Goal: Task Accomplishment & Management: Complete application form

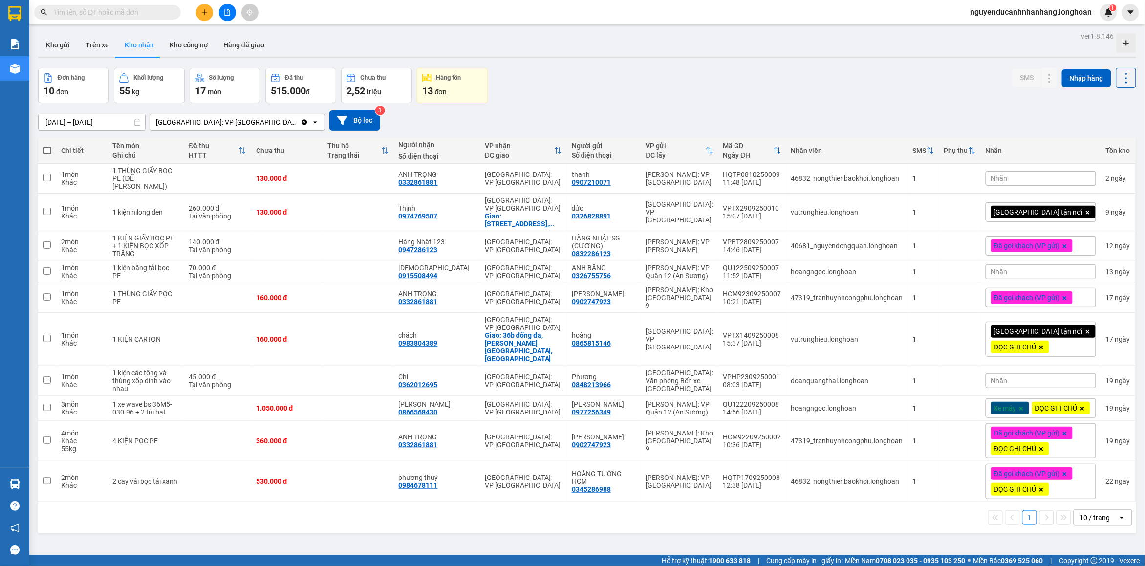
click at [143, 13] on input "text" at bounding box center [111, 12] width 115 height 11
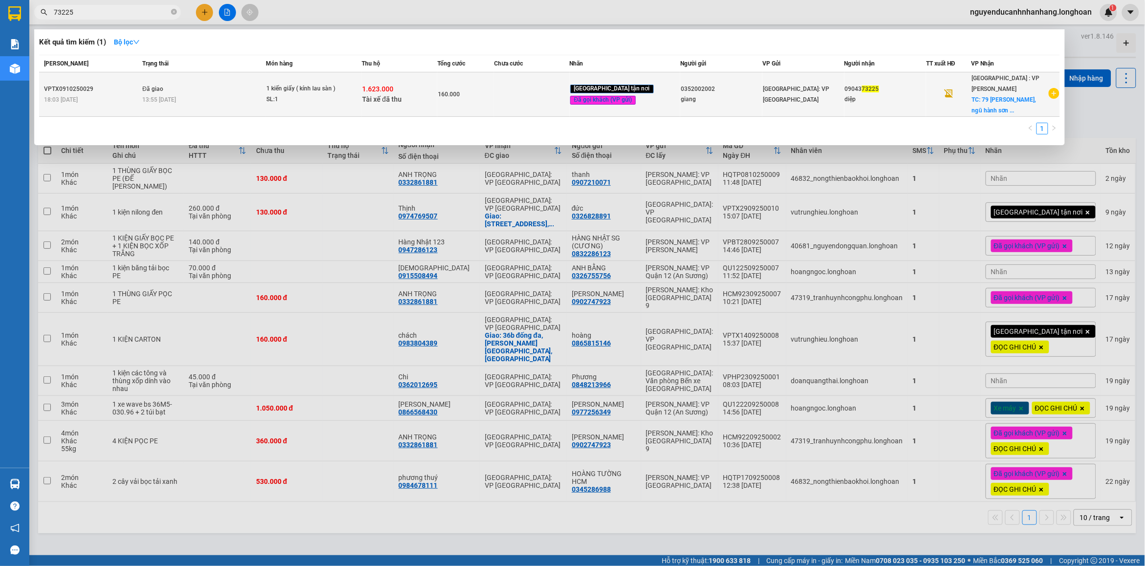
type input "73225"
click at [258, 94] on div "13:55 [DATE]" at bounding box center [203, 99] width 123 height 11
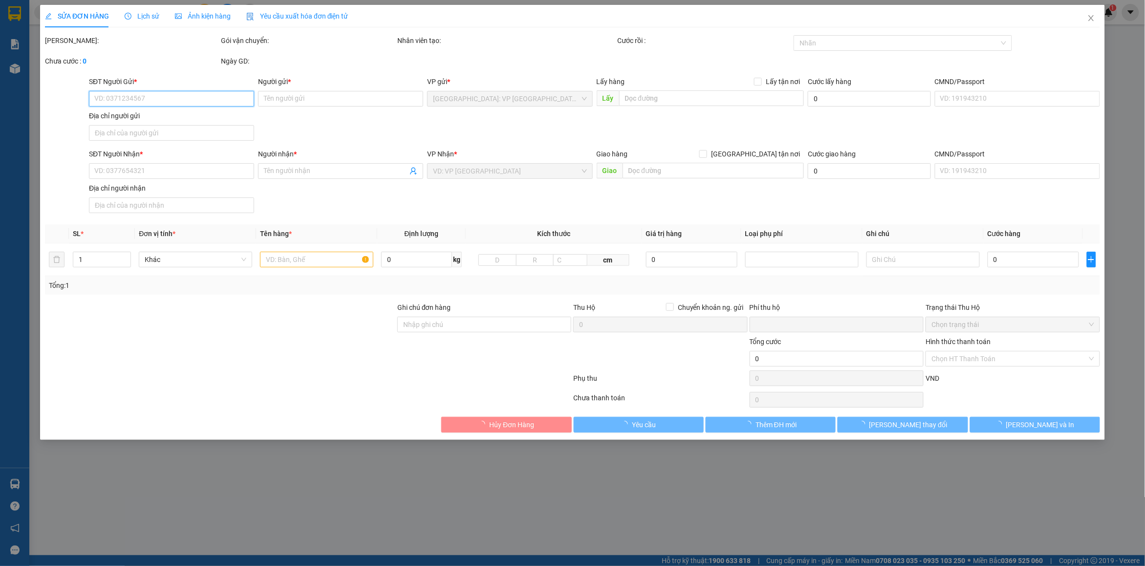
type input "0352002002"
type input "giang"
type input "21 [PERSON_NAME],hn"
type input "0904373225"
type input "diệp"
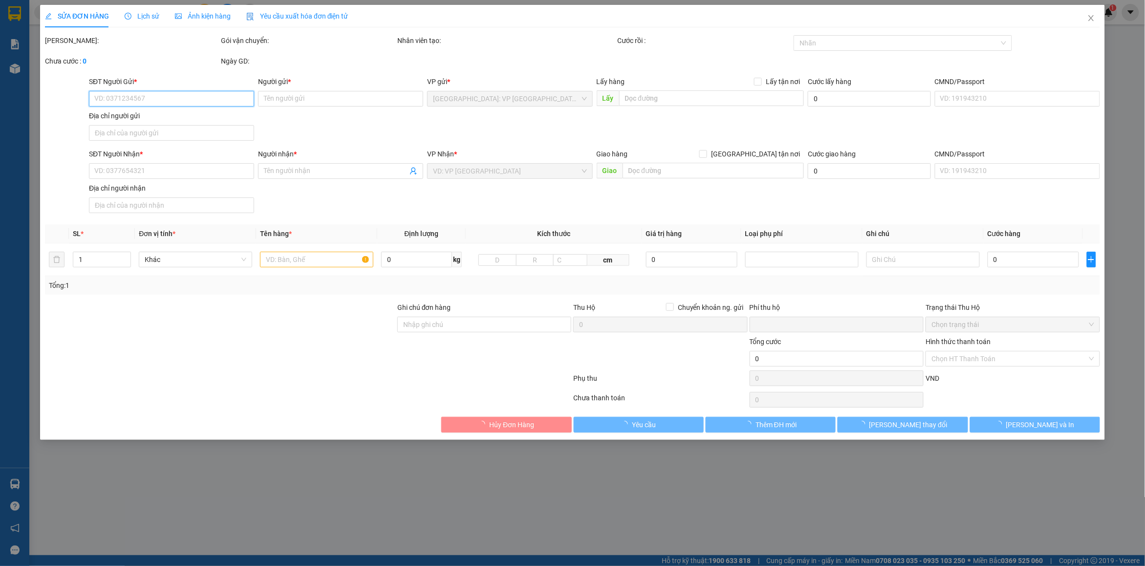
checkbox input "true"
type input "79 [PERSON_NAME], ngũ hành sơn , [GEOGRAPHIC_DATA]"
type input "nhận nguyên kiện bể vỡ không đền"
checkbox input "true"
type input "1.623.000"
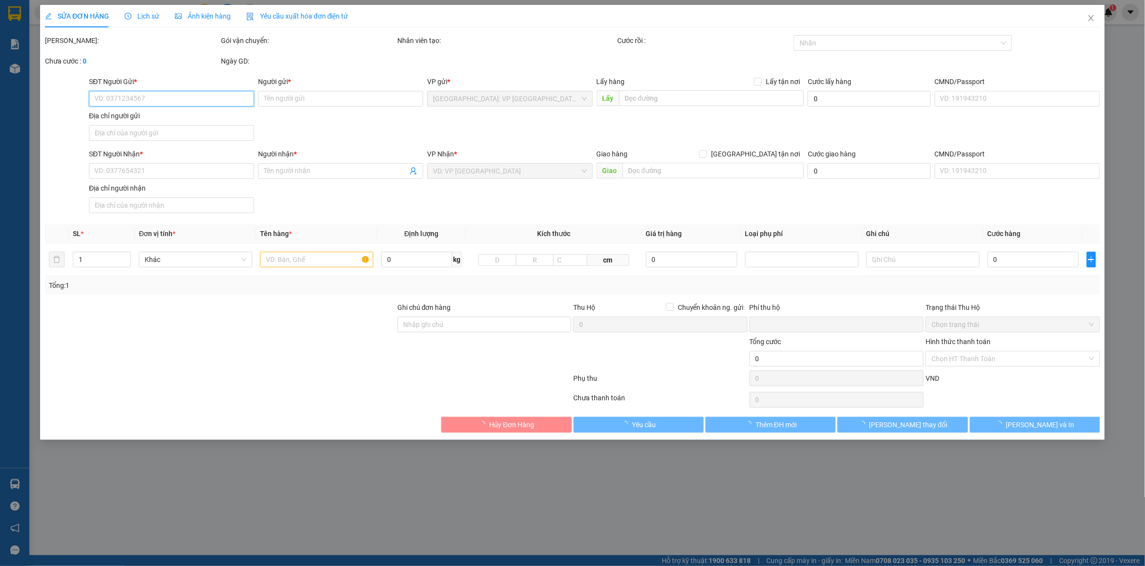
type input "10.000"
type input "160.000"
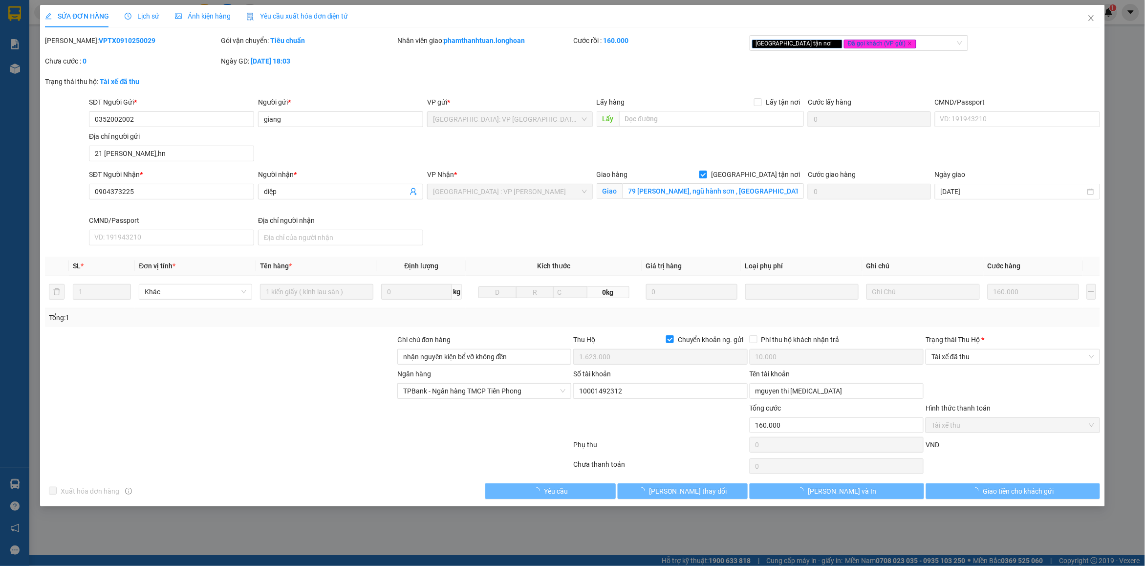
click at [142, 18] on span "Lịch sử" at bounding box center [142, 16] width 35 height 8
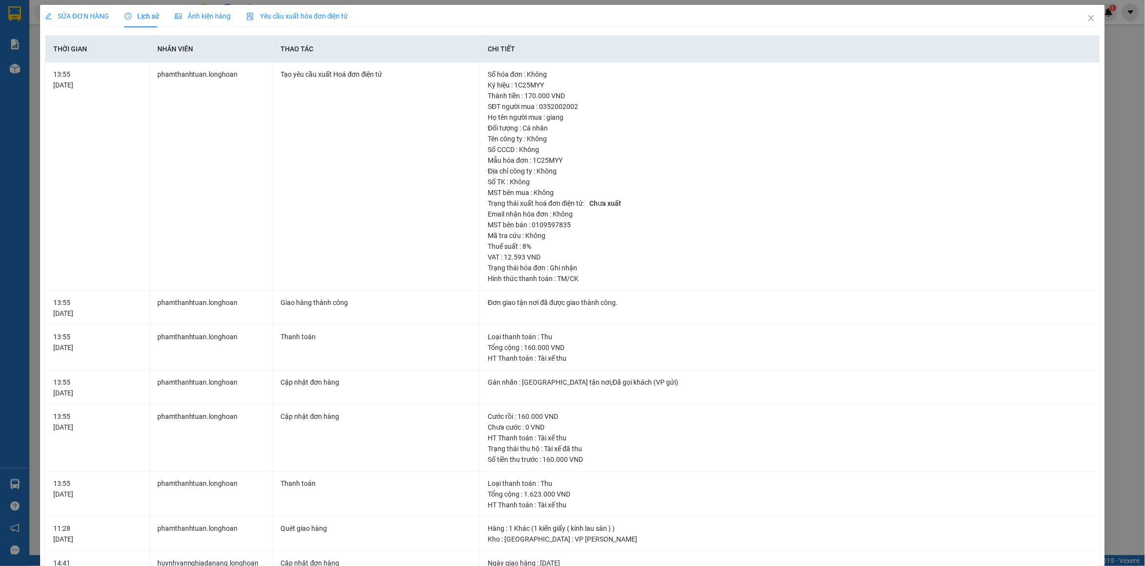
click at [71, 18] on span "SỬA ĐƠN HÀNG" at bounding box center [77, 16] width 64 height 8
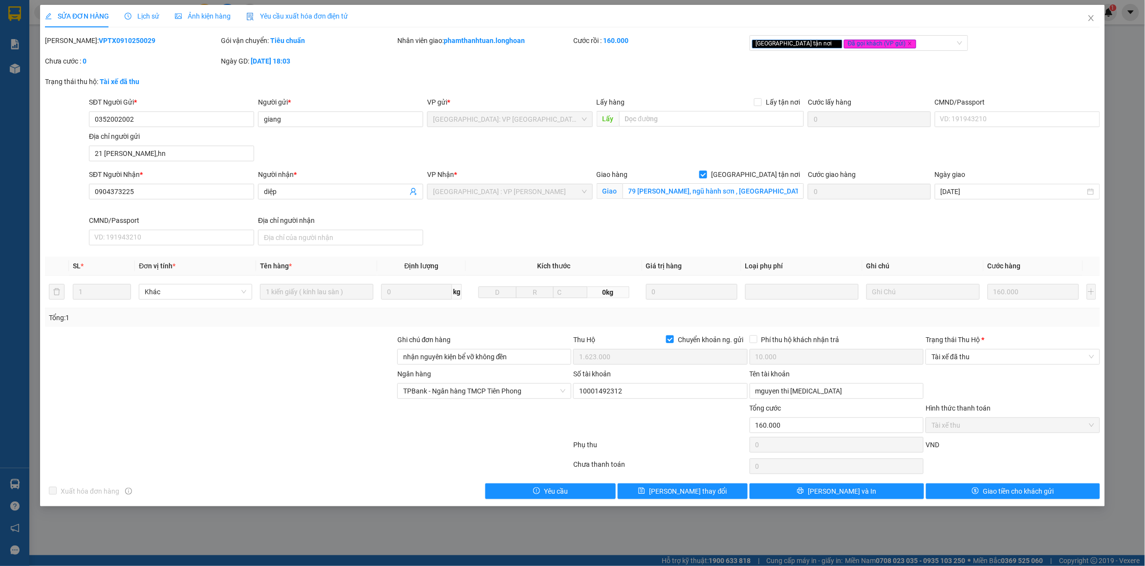
click at [111, 45] on div "[PERSON_NAME]: VPTX0910250029" at bounding box center [132, 40] width 174 height 11
click at [109, 44] on b "VPTX0910250029" at bounding box center [127, 41] width 57 height 8
copy b "VPTX0910250029"
click at [1091, 16] on icon "close" at bounding box center [1091, 18] width 8 height 8
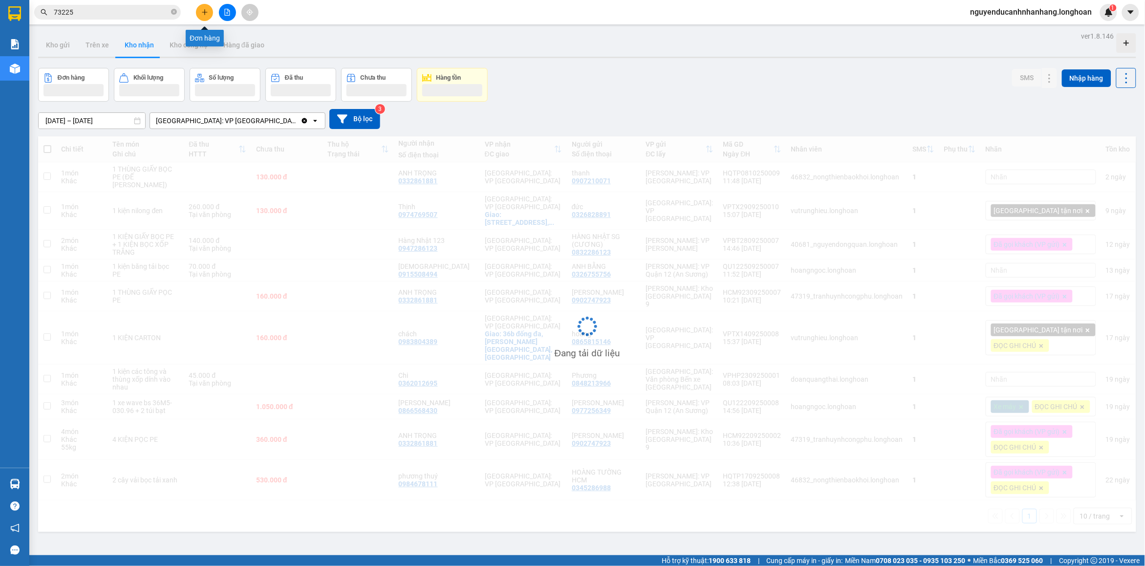
click at [208, 10] on icon "plus" at bounding box center [204, 12] width 7 height 7
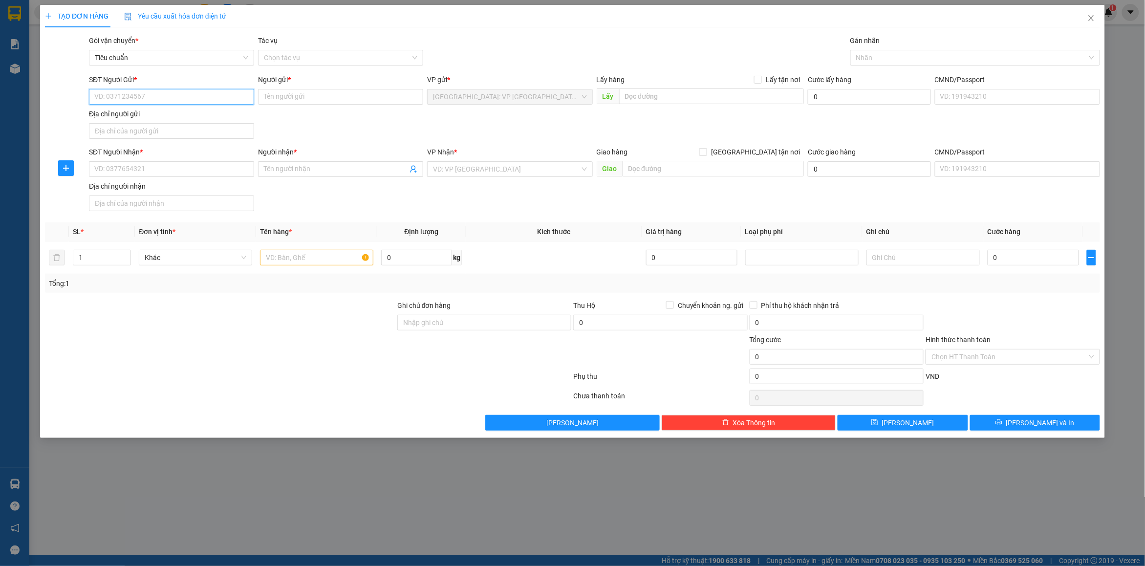
click at [154, 97] on input "SĐT Người Gửi *" at bounding box center [171, 97] width 165 height 16
type input "0969756976"
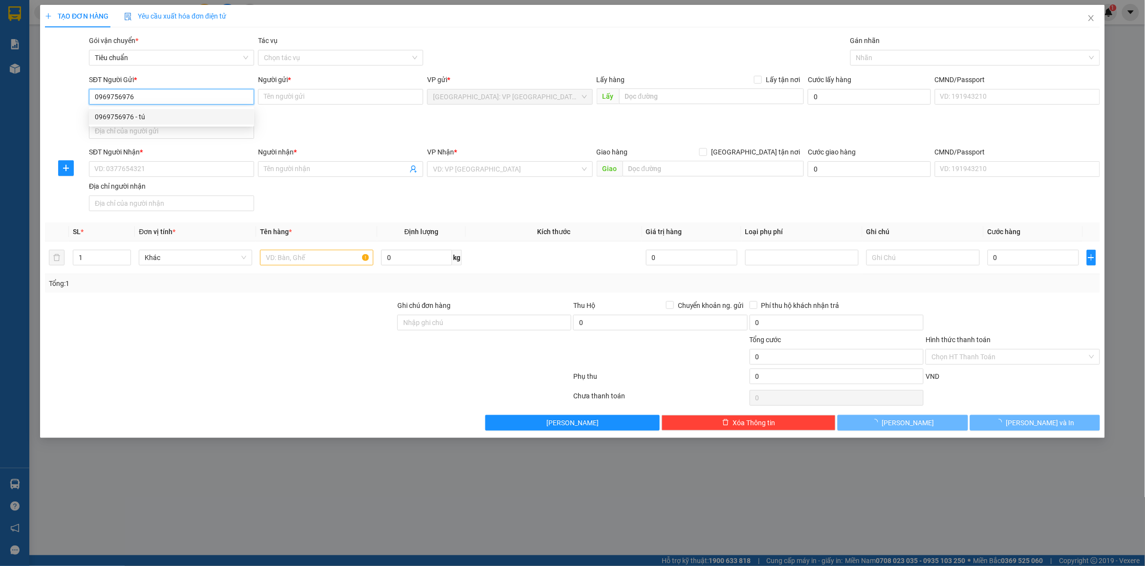
click at [177, 116] on div "0969756976 - tú" at bounding box center [171, 116] width 153 height 11
type input "tú"
checkbox input "true"
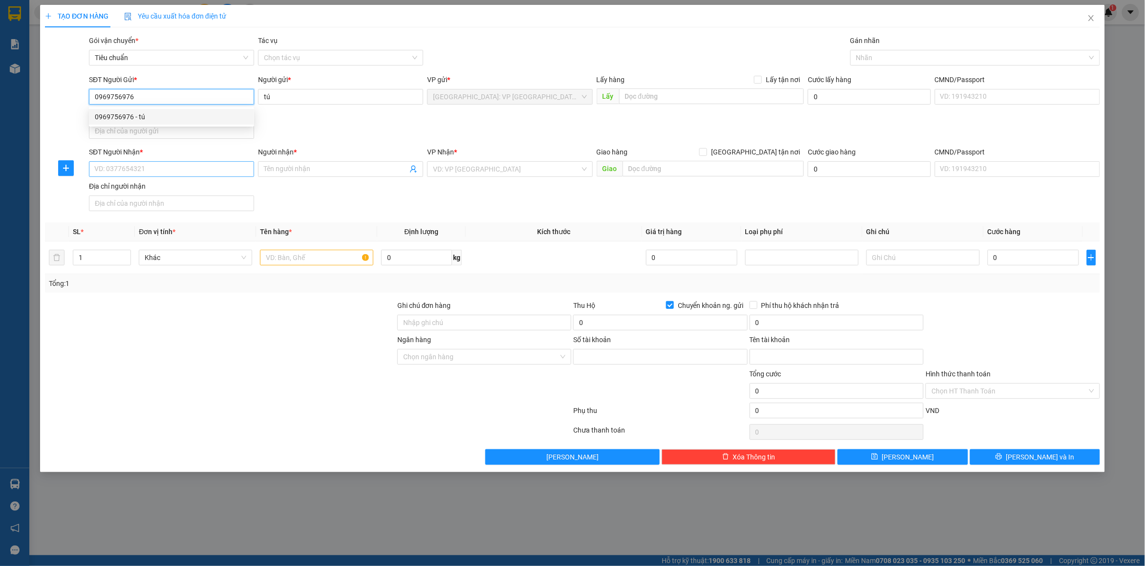
type input "8855996886"
type input "[PERSON_NAME]"
type input "0969756976"
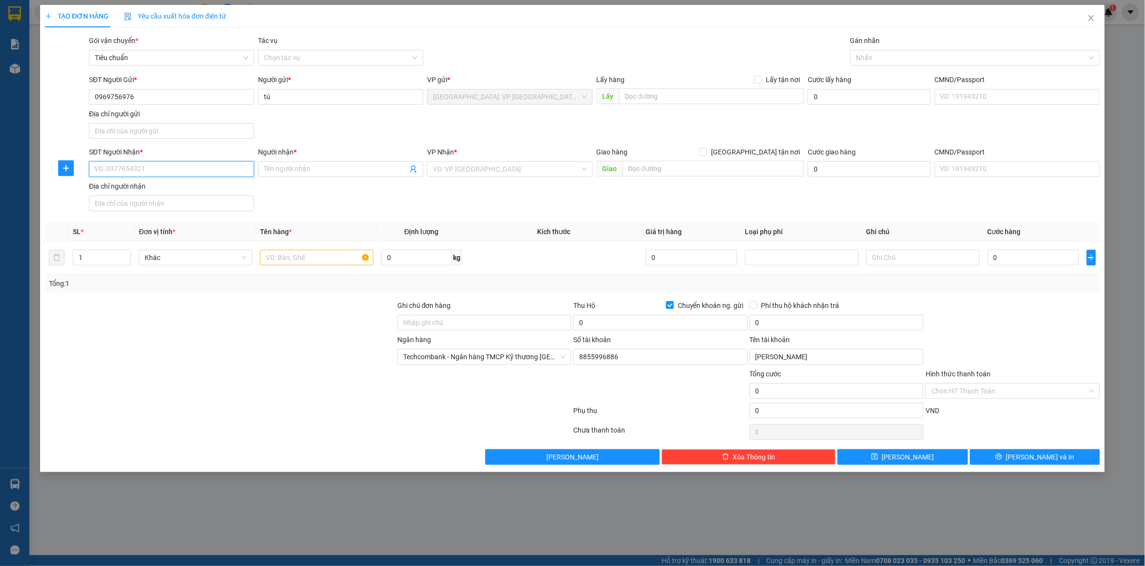
click at [161, 169] on input "SĐT Người Nhận *" at bounding box center [171, 169] width 165 height 16
click at [345, 175] on span at bounding box center [340, 169] width 165 height 16
click at [212, 169] on input "SĐT Người Nhận *" at bounding box center [171, 169] width 165 height 16
drag, startPoint x: 362, startPoint y: 163, endPoint x: 347, endPoint y: 165, distance: 14.4
click at [360, 163] on span "thao ama" at bounding box center [340, 169] width 165 height 16
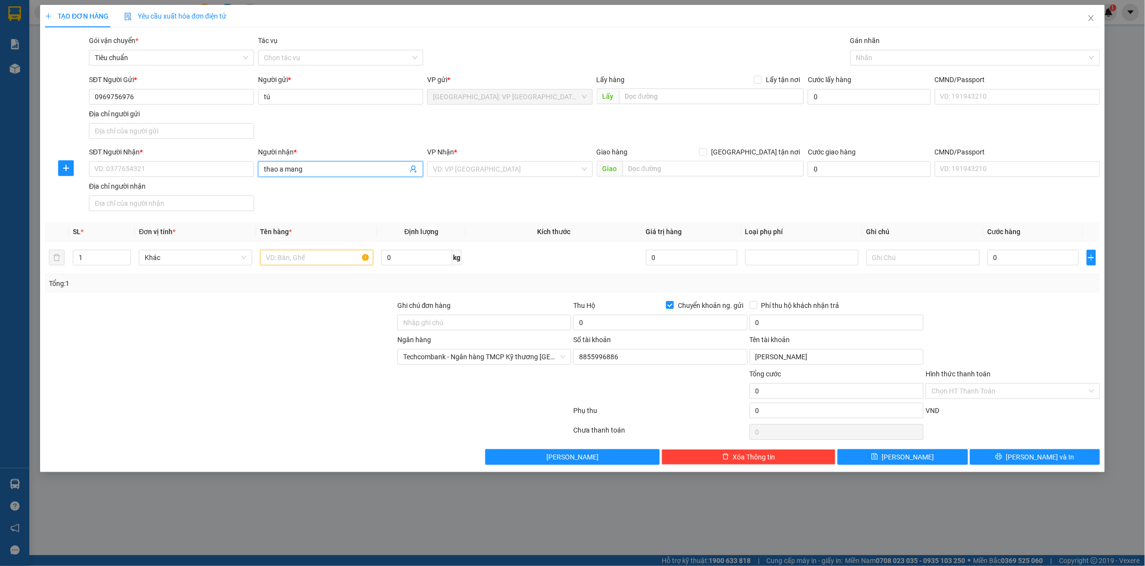
type input "thao a mang"
click at [143, 160] on div "SĐT Người Nhận *" at bounding box center [171, 154] width 165 height 15
click at [145, 162] on input "SĐT Người Nhận *" at bounding box center [171, 169] width 165 height 16
type input "0919864077"
click at [690, 170] on input "text" at bounding box center [714, 169] width 182 height 16
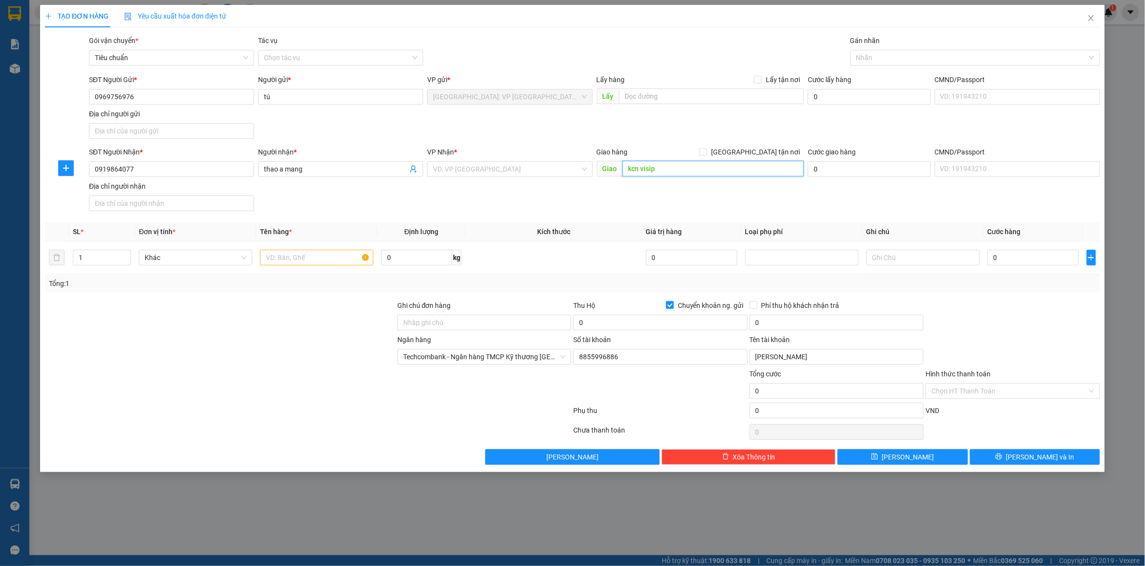
drag, startPoint x: 649, startPoint y: 170, endPoint x: 670, endPoint y: 192, distance: 30.8
click at [650, 172] on input "kcn visip" at bounding box center [714, 169] width 182 height 16
click at [648, 171] on input "kcn visip" at bounding box center [714, 169] width 182 height 16
click at [692, 168] on input "kcn viship" at bounding box center [714, 169] width 182 height 16
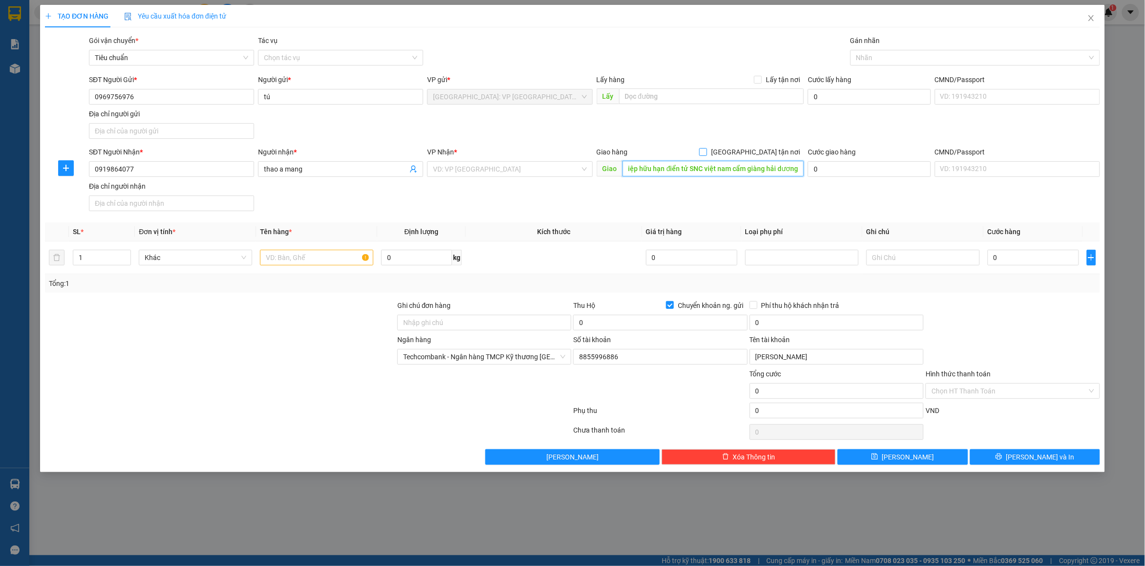
type input "kcn viship công ty trách nhiệp hữu hạn điển tử SNC việt nam cẩm giàng hải dương"
click at [766, 150] on span "[GEOGRAPHIC_DATA] tận nơi" at bounding box center [755, 152] width 97 height 11
click at [706, 150] on input "[GEOGRAPHIC_DATA] tận nơi" at bounding box center [702, 151] width 7 height 7
checkbox input "true"
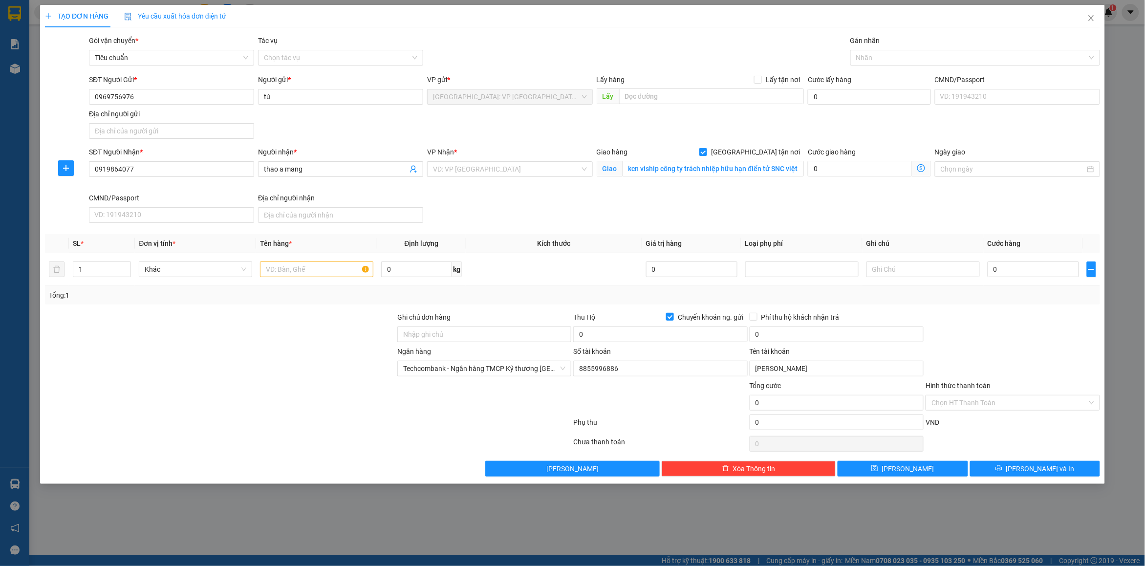
click at [821, 130] on div "SĐT Người Gửi * 0969756976 Người gửi * tú VP gửi * [GEOGRAPHIC_DATA]: VP [GEOGR…" at bounding box center [594, 108] width 1015 height 68
click at [474, 177] on div "VP Nhận * VD: VP [GEOGRAPHIC_DATA]" at bounding box center [509, 164] width 165 height 34
click at [477, 175] on input "search" at bounding box center [506, 169] width 147 height 15
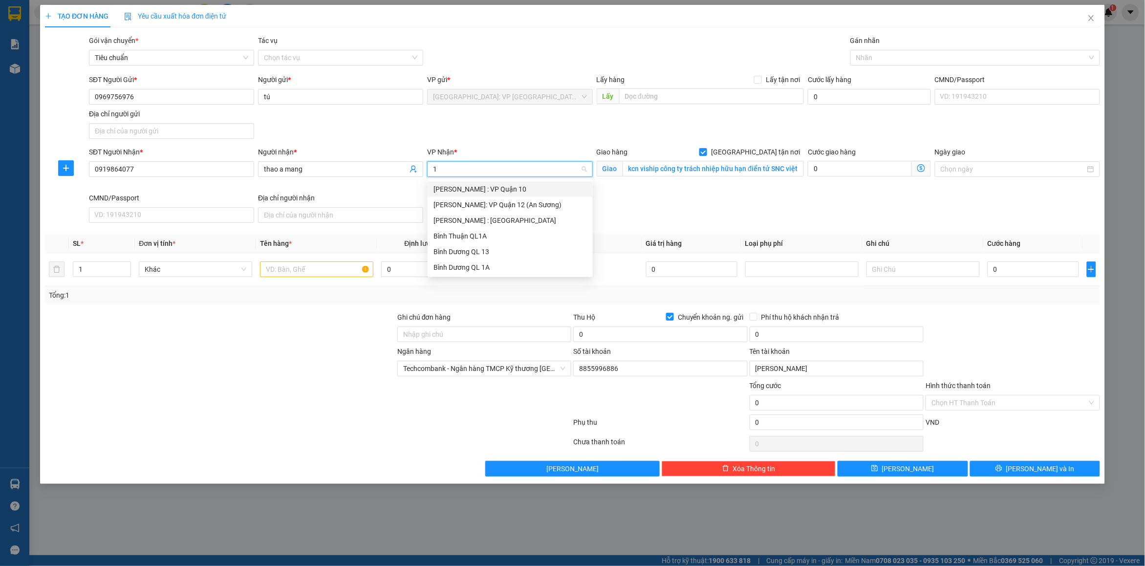
type input "12"
drag, startPoint x: 496, startPoint y: 208, endPoint x: 783, endPoint y: 206, distance: 286.9
click at [496, 208] on div "[PERSON_NAME] : [GEOGRAPHIC_DATA]" at bounding box center [509, 204] width 153 height 11
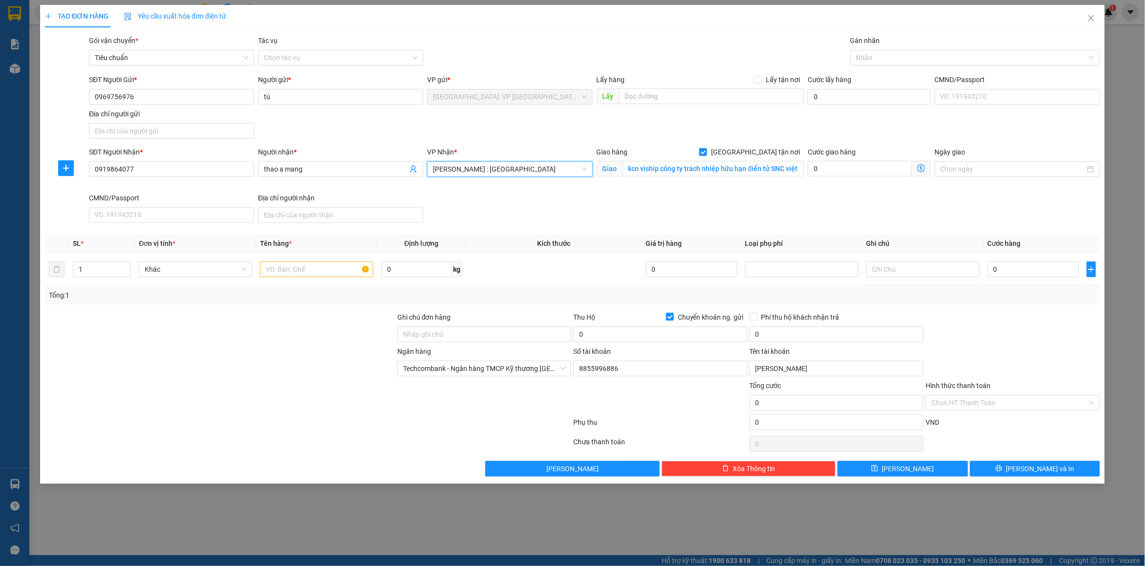
click at [865, 199] on div "SĐT Người Nhận * 0919864077 Người nhận * thao a mang VP Nhận * [GEOGRAPHIC_DATA…" at bounding box center [594, 187] width 1015 height 80
click at [868, 54] on div at bounding box center [970, 58] width 235 height 12
type input "t"
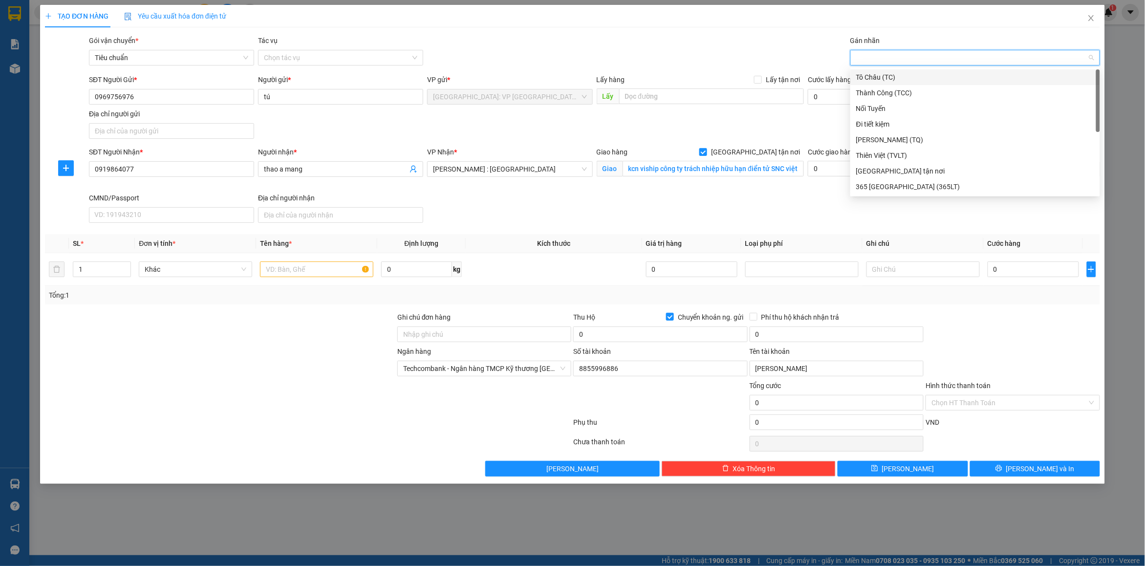
click at [881, 57] on div "t" at bounding box center [970, 58] width 235 height 12
click at [881, 57] on div at bounding box center [970, 58] width 235 height 12
click at [881, 57] on div "g g" at bounding box center [970, 58] width 235 height 12
type input "gt"
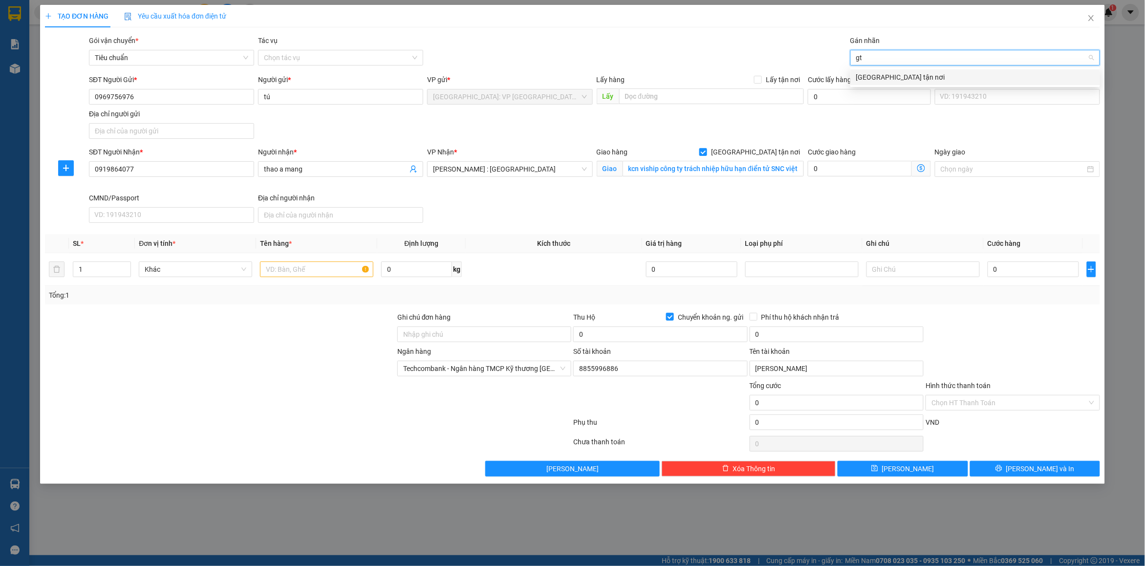
click at [883, 72] on div "[GEOGRAPHIC_DATA] tận nơi" at bounding box center [975, 77] width 238 height 11
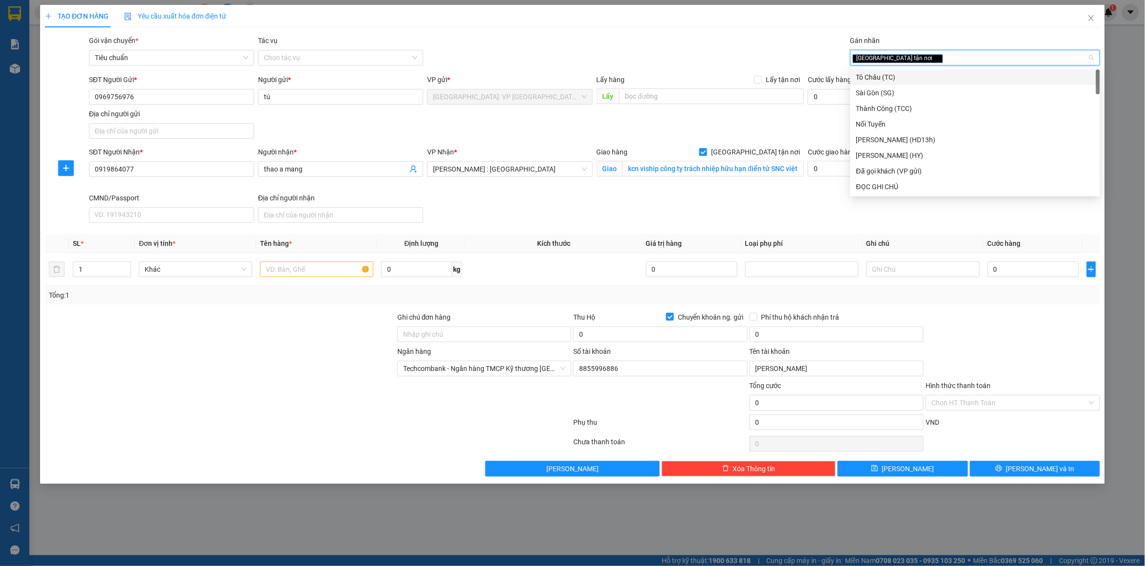
click at [929, 56] on div "[GEOGRAPHIC_DATA] tận nơi" at bounding box center [970, 58] width 235 height 12
type input "d"
type input "đã"
click at [909, 75] on div "Đã gọi khách (VP gửi)" at bounding box center [975, 77] width 238 height 11
click at [957, 60] on span "Đã gọi khách (VP gửi)" at bounding box center [981, 58] width 72 height 9
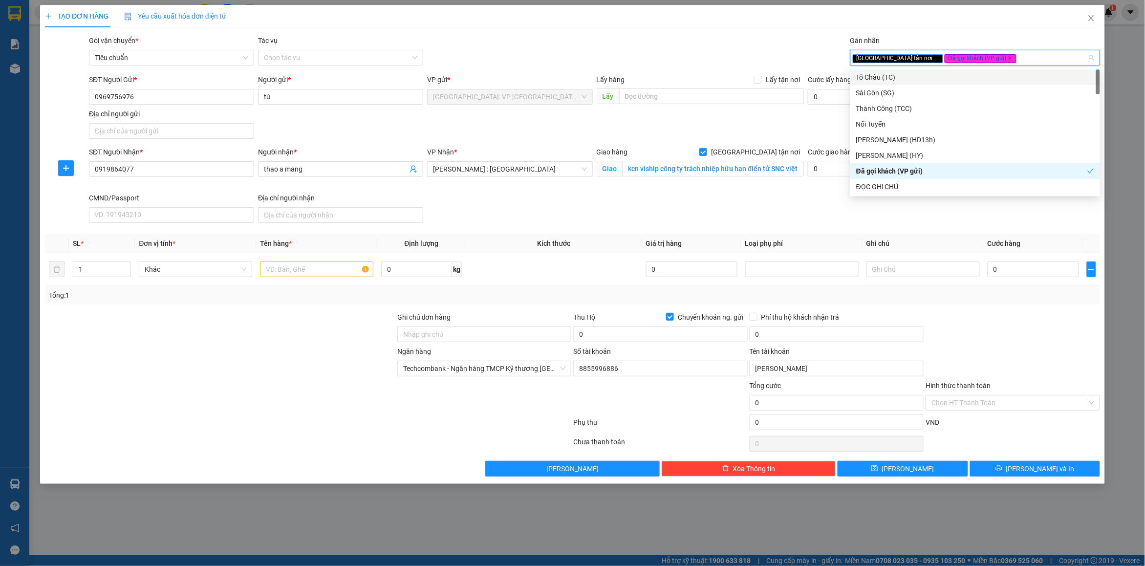
type input "x"
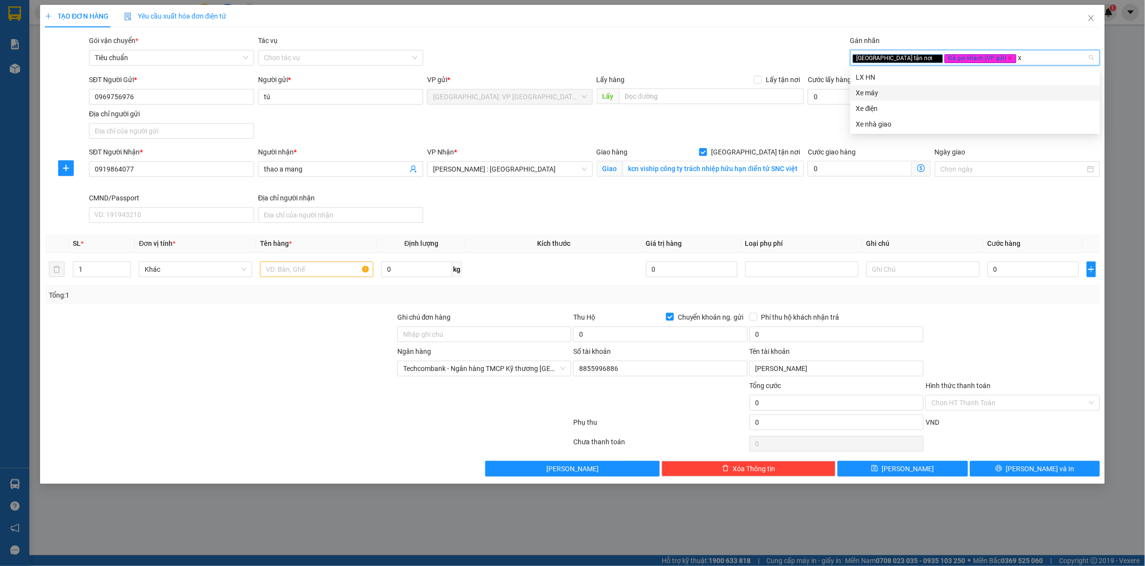
click at [870, 90] on div "Xe máy" at bounding box center [975, 92] width 238 height 11
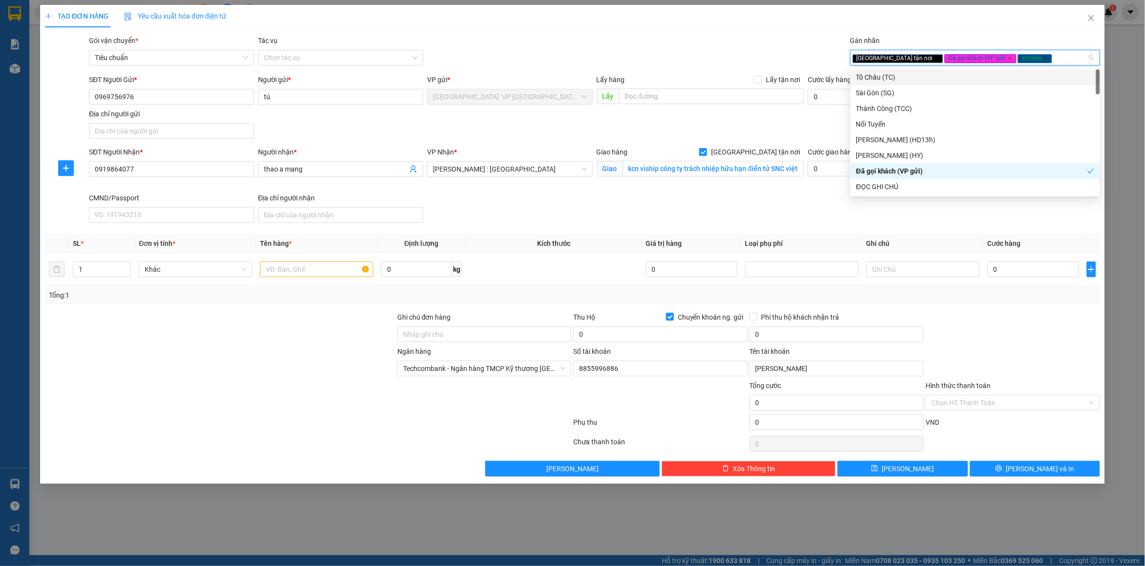
drag, startPoint x: 686, startPoint y: 50, endPoint x: 316, endPoint y: 289, distance: 439.7
click at [681, 55] on div "Gói vận chuyển * Tiêu chuẩn Tác vụ Chọn tác vụ Gán nhãn Giao tận nơi Đã gọi k…" at bounding box center [594, 52] width 1015 height 34
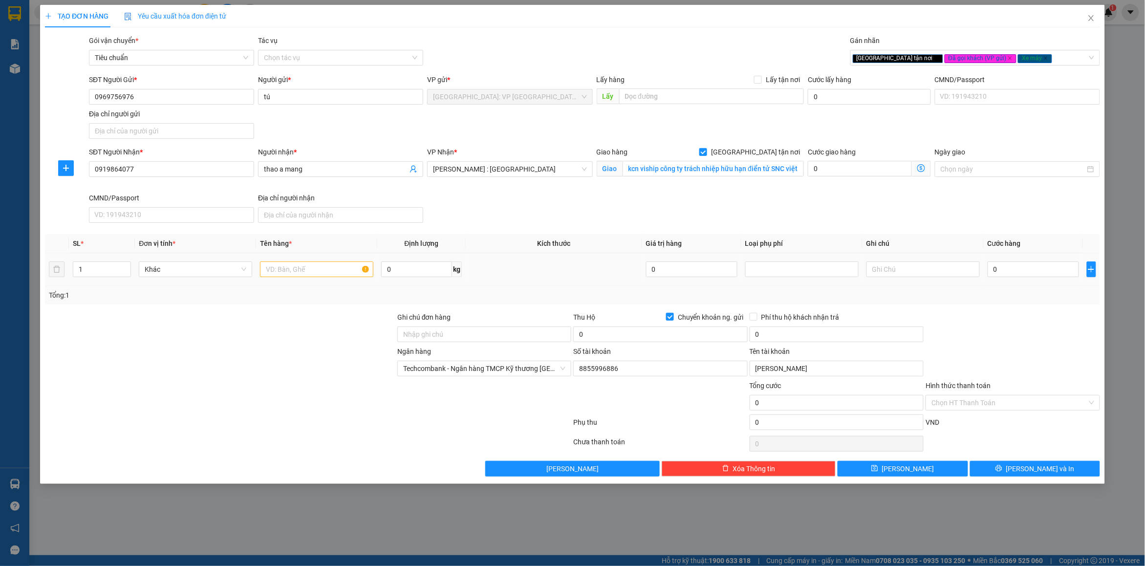
click at [317, 258] on td at bounding box center [316, 269] width 121 height 33
click at [302, 268] on input "text" at bounding box center [316, 269] width 113 height 16
type input "1 xe wave 30M6-9897"
click at [448, 338] on input "Ghi chú đơn hàng" at bounding box center [484, 334] width 174 height 16
drag, startPoint x: 688, startPoint y: 320, endPoint x: 617, endPoint y: 330, distance: 72.1
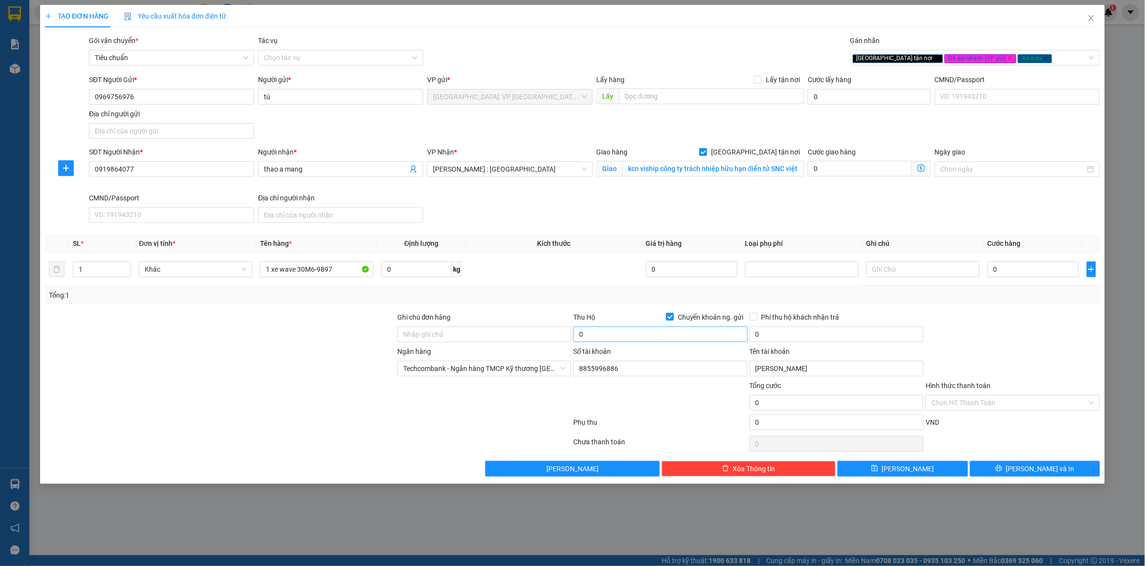
click at [687, 319] on span "Chuyển khoản ng. gửi" at bounding box center [711, 317] width 74 height 11
click at [500, 338] on input "Ghi chú đơn hàng" at bounding box center [484, 334] width 174 height 16
type input "có chìa khóa + giấy tờ"
click at [633, 339] on input "0" at bounding box center [660, 334] width 174 height 16
type input "10.000.000"
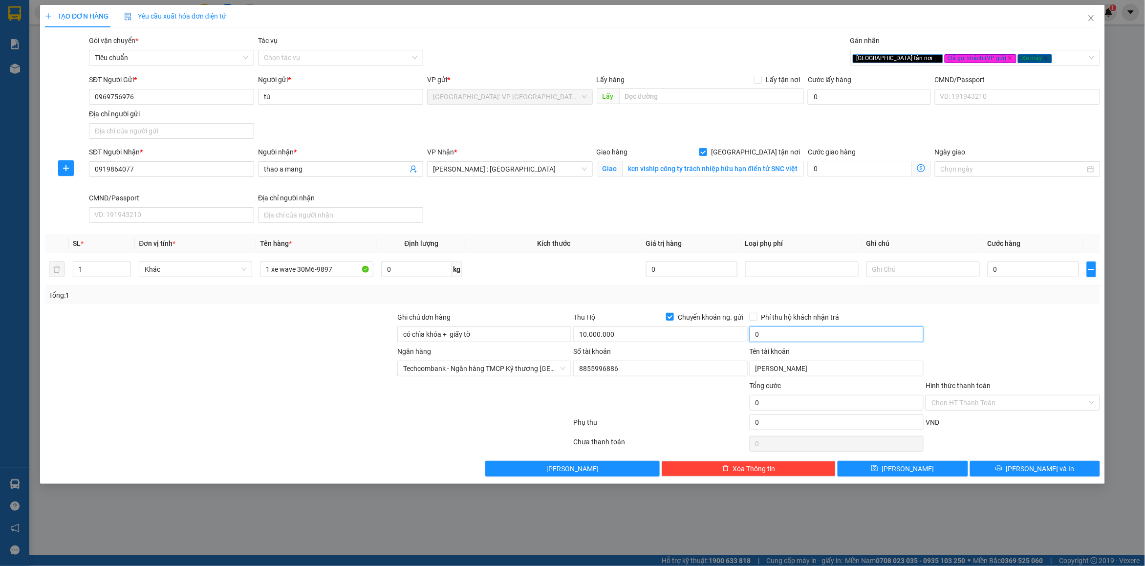
click at [775, 330] on input "0" at bounding box center [837, 334] width 174 height 16
type input "30.000"
click at [873, 309] on div "Transit Pickup Surcharge Ids Transit Deliver Surcharge Ids Transit Deliver Surc…" at bounding box center [572, 255] width 1055 height 441
drag, startPoint x: 1049, startPoint y: 306, endPoint x: 1024, endPoint y: 270, distance: 43.6
click at [1045, 300] on div "Transit Pickup Surcharge Ids Transit Deliver Surcharge Ids Transit Deliver Surc…" at bounding box center [572, 255] width 1055 height 441
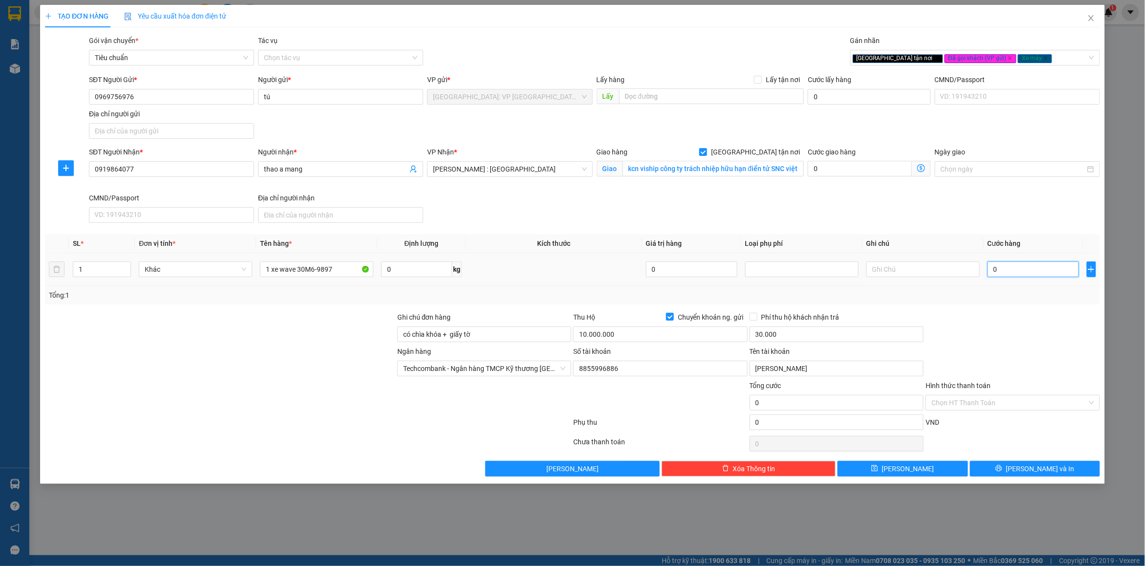
type input "3"
type input "34"
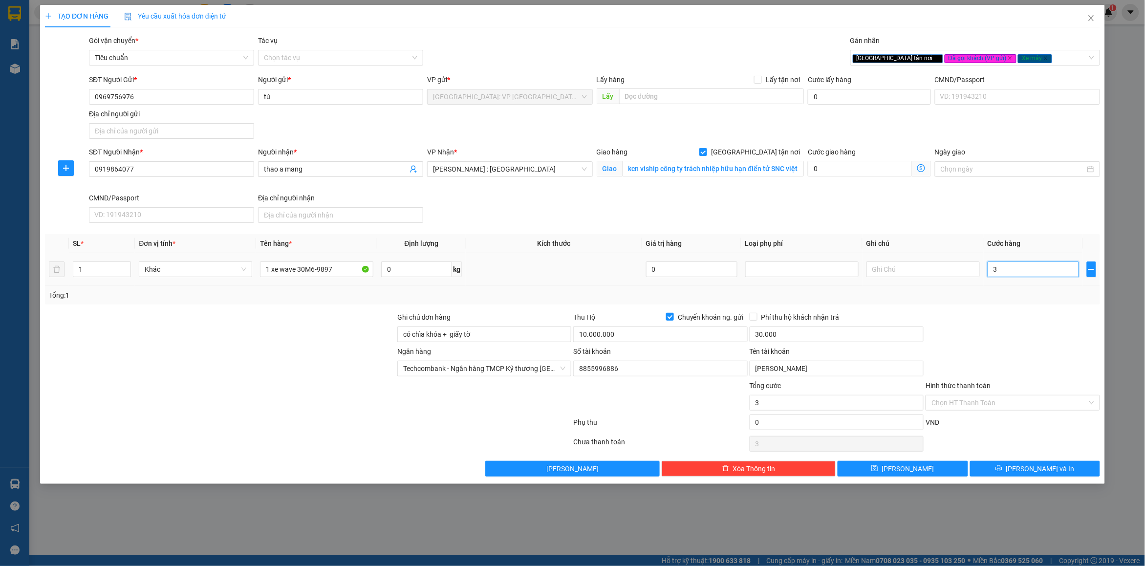
type input "34"
type input "340"
type input "340.000"
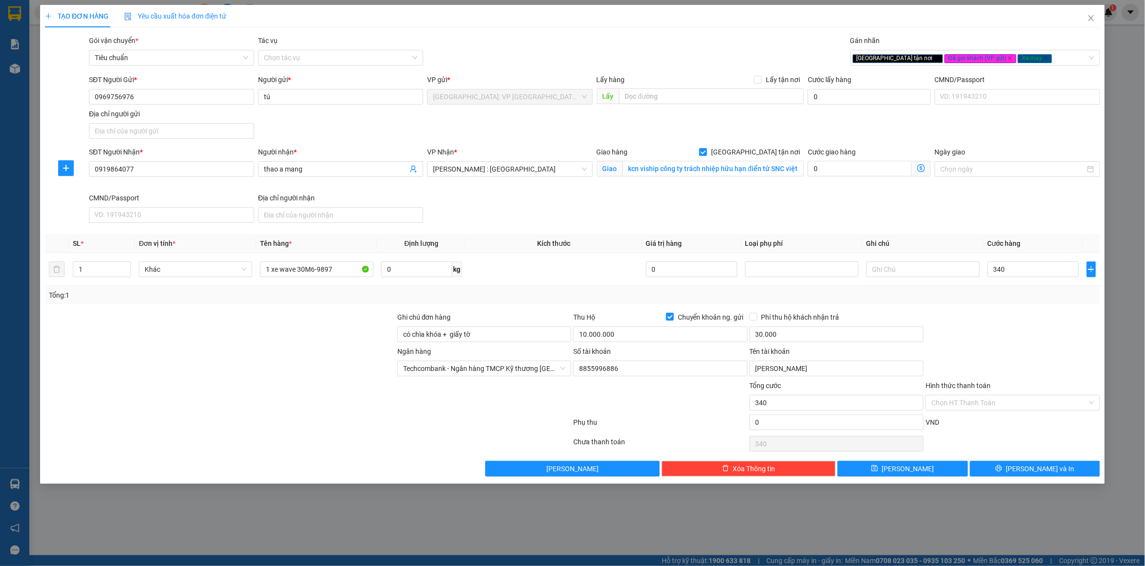
type input "340.000"
click at [1039, 321] on div at bounding box center [1013, 329] width 176 height 34
type input "9.660.000"
click at [1002, 472] on icon "printer" at bounding box center [998, 468] width 7 height 7
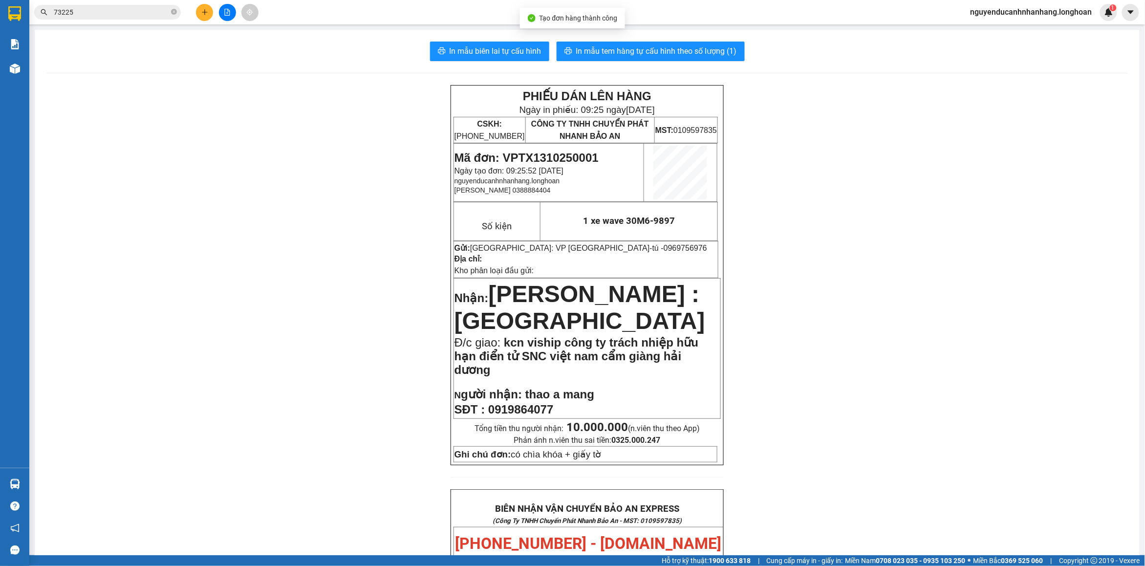
click at [450, 35] on div "In mẫu biên lai tự cấu hình In mẫu tem hàng tự cấu hình theo số lượng (1) PHIẾU…" at bounding box center [587, 556] width 1105 height 1053
click at [450, 49] on span "In mẫu biên lai tự cấu hình" at bounding box center [496, 51] width 92 height 12
click at [613, 56] on span "In mẫu tem hàng tự cấu hình theo số lượng (1)" at bounding box center [656, 51] width 161 height 12
